Goal: Task Accomplishment & Management: Use online tool/utility

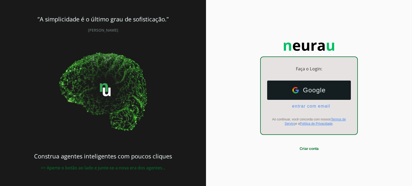
click at [316, 106] on span "entrar com email" at bounding box center [309, 106] width 42 height 5
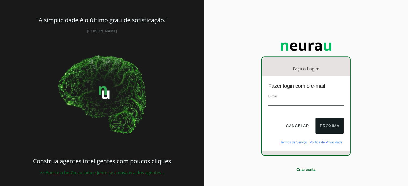
click at [300, 100] on input "email" at bounding box center [305, 102] width 75 height 7
type input "[PERSON_NAME][EMAIL_ADDRESS][DOMAIN_NAME]"
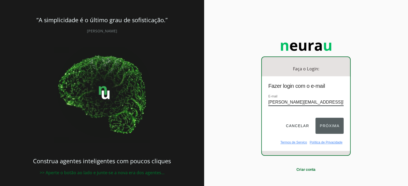
click at [329, 124] on button "Próxima" at bounding box center [329, 126] width 28 height 16
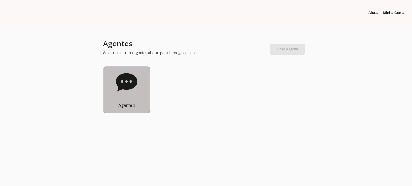
click at [141, 82] on div "Agente 1" at bounding box center [127, 90] width 46 height 46
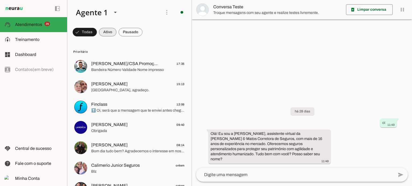
click at [110, 31] on span at bounding box center [107, 32] width 17 height 13
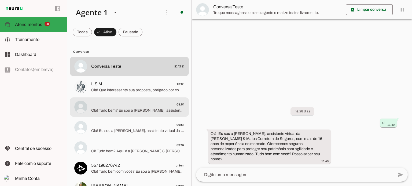
click at [128, 112] on span "Olá! Tudo bem? Eu sou a [PERSON_NAME], assistente virtual da [PERSON_NAME] & [P…" at bounding box center [137, 110] width 93 height 5
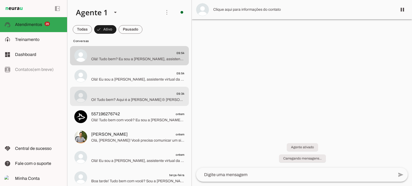
scroll to position [54, 0]
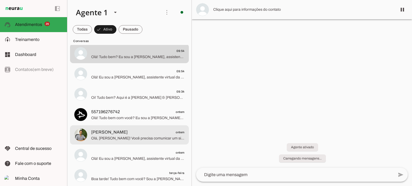
click at [134, 133] on span "[PERSON_NAME] ontem" at bounding box center [137, 132] width 93 height 7
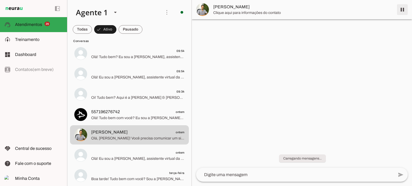
click at [402, 12] on span at bounding box center [402, 9] width 13 height 13
